Goal: Transaction & Acquisition: Purchase product/service

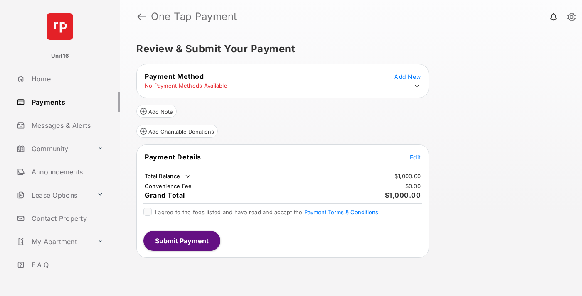
click at [415, 157] on span "Edit" at bounding box center [415, 157] width 11 height 7
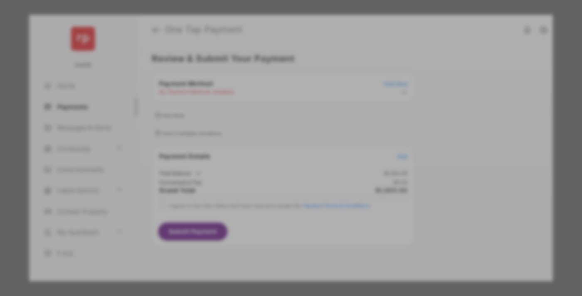
click at [276, 160] on div "Other Amount" at bounding box center [275, 167] width 135 height 14
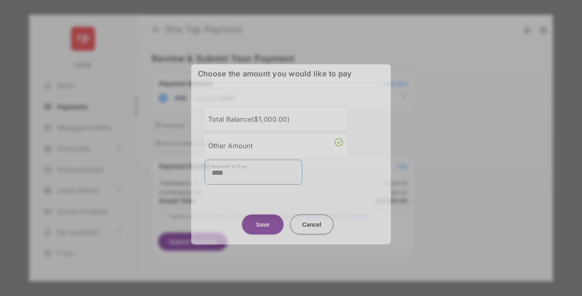
type input "****"
click at [263, 220] on button "Save" at bounding box center [263, 224] width 42 height 20
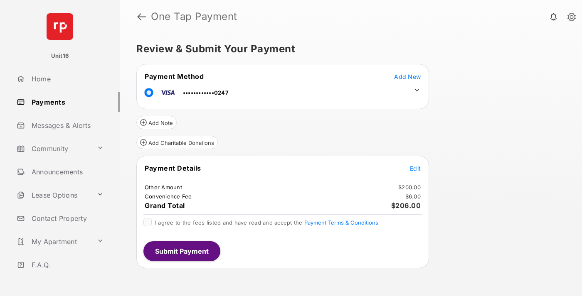
click at [417, 90] on icon at bounding box center [416, 89] width 7 height 7
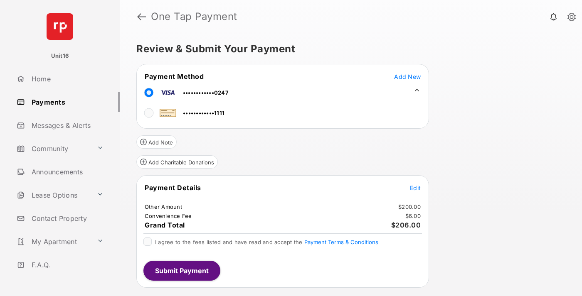
click at [415, 188] on span "Edit" at bounding box center [415, 188] width 11 height 7
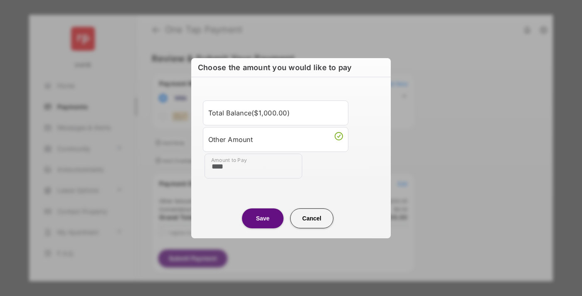
click at [263, 218] on button "Save" at bounding box center [263, 219] width 42 height 20
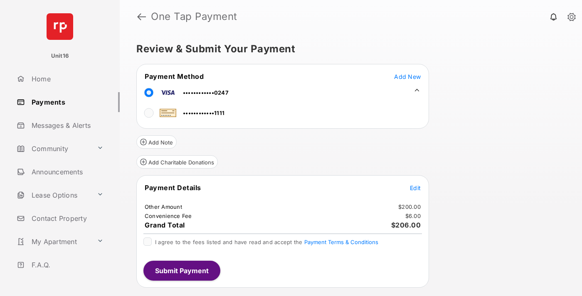
click at [181, 271] on button "Submit Payment" at bounding box center [181, 271] width 77 height 20
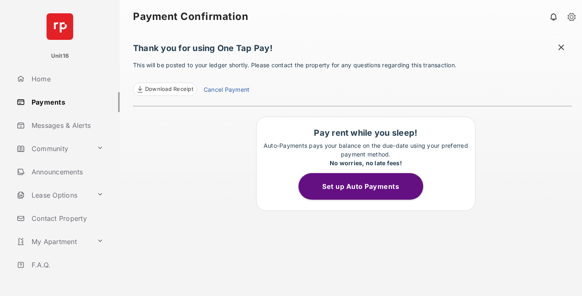
click at [226, 91] on link "Cancel Payment" at bounding box center [227, 90] width 46 height 11
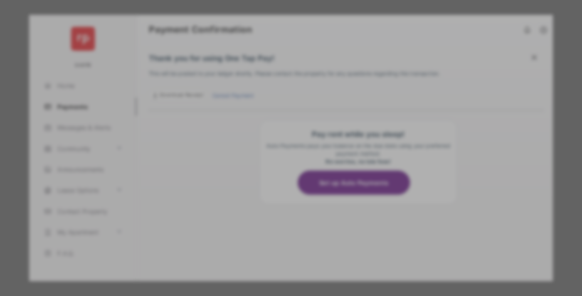
click at [291, 206] on button "Yes, Cancel My Payment" at bounding box center [291, 206] width 180 height 20
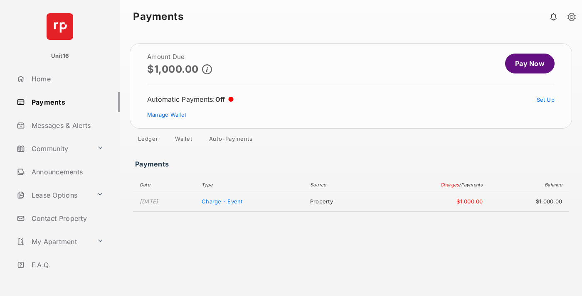
click at [167, 115] on link "Manage Wallet" at bounding box center [166, 114] width 39 height 7
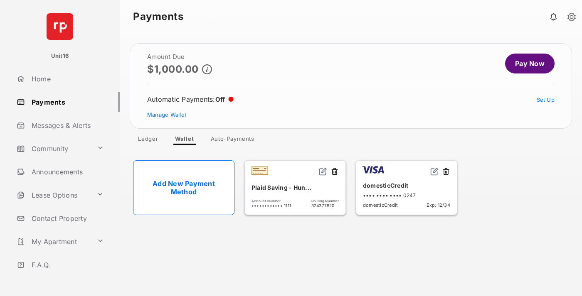
click at [446, 172] on button at bounding box center [446, 172] width 8 height 10
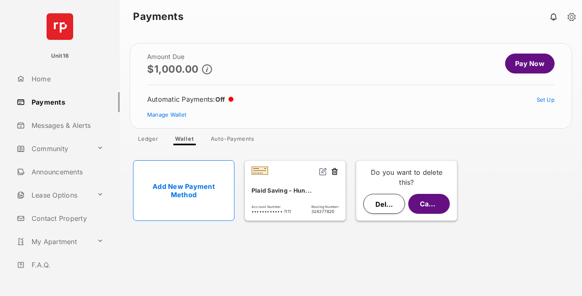
click at [384, 204] on button "Delete" at bounding box center [384, 204] width 42 height 20
